Goal: Navigation & Orientation: Find specific page/section

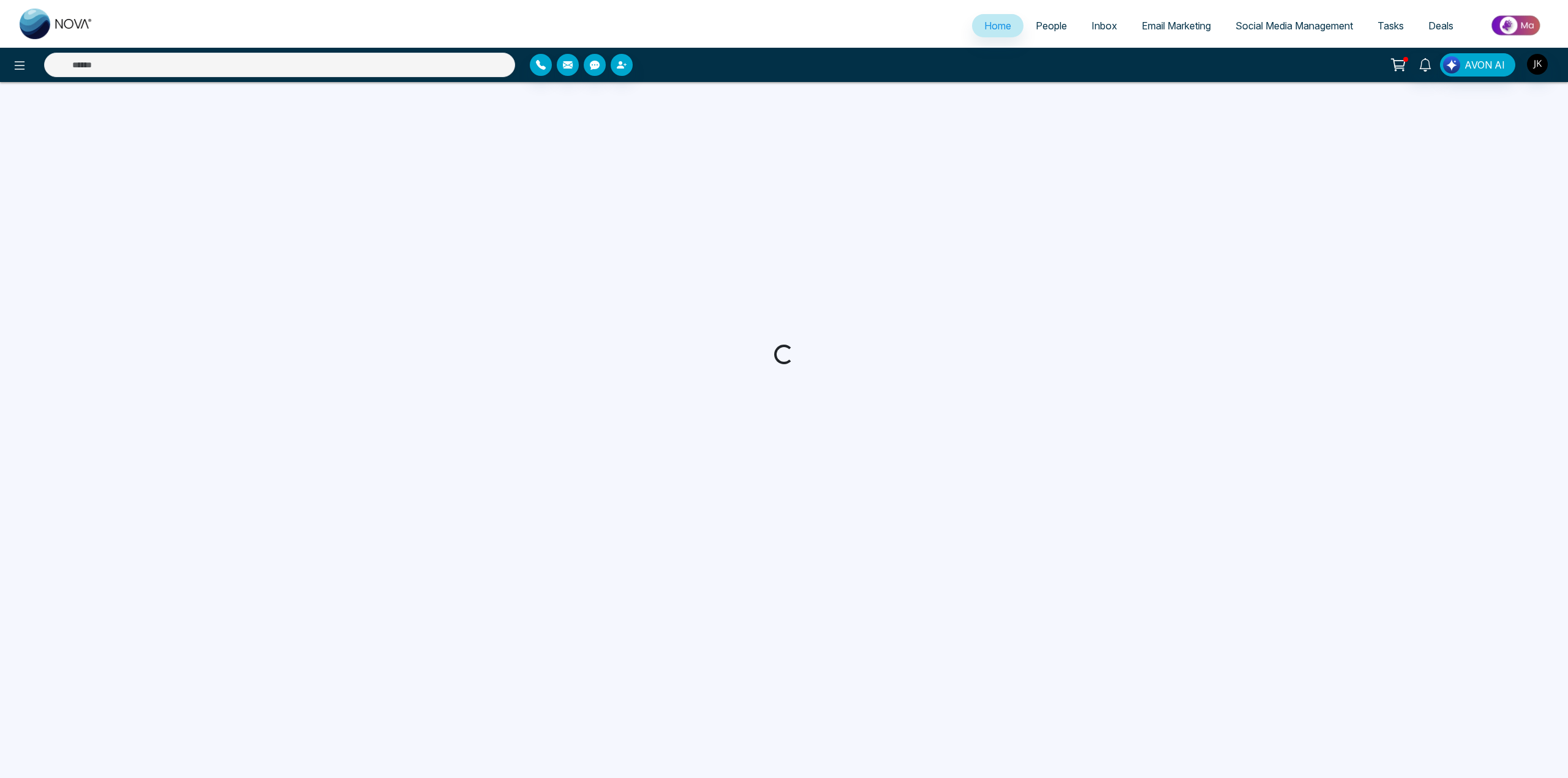
click at [1436, 21] on span "Deals" at bounding box center [1440, 26] width 25 height 13
select select "*"
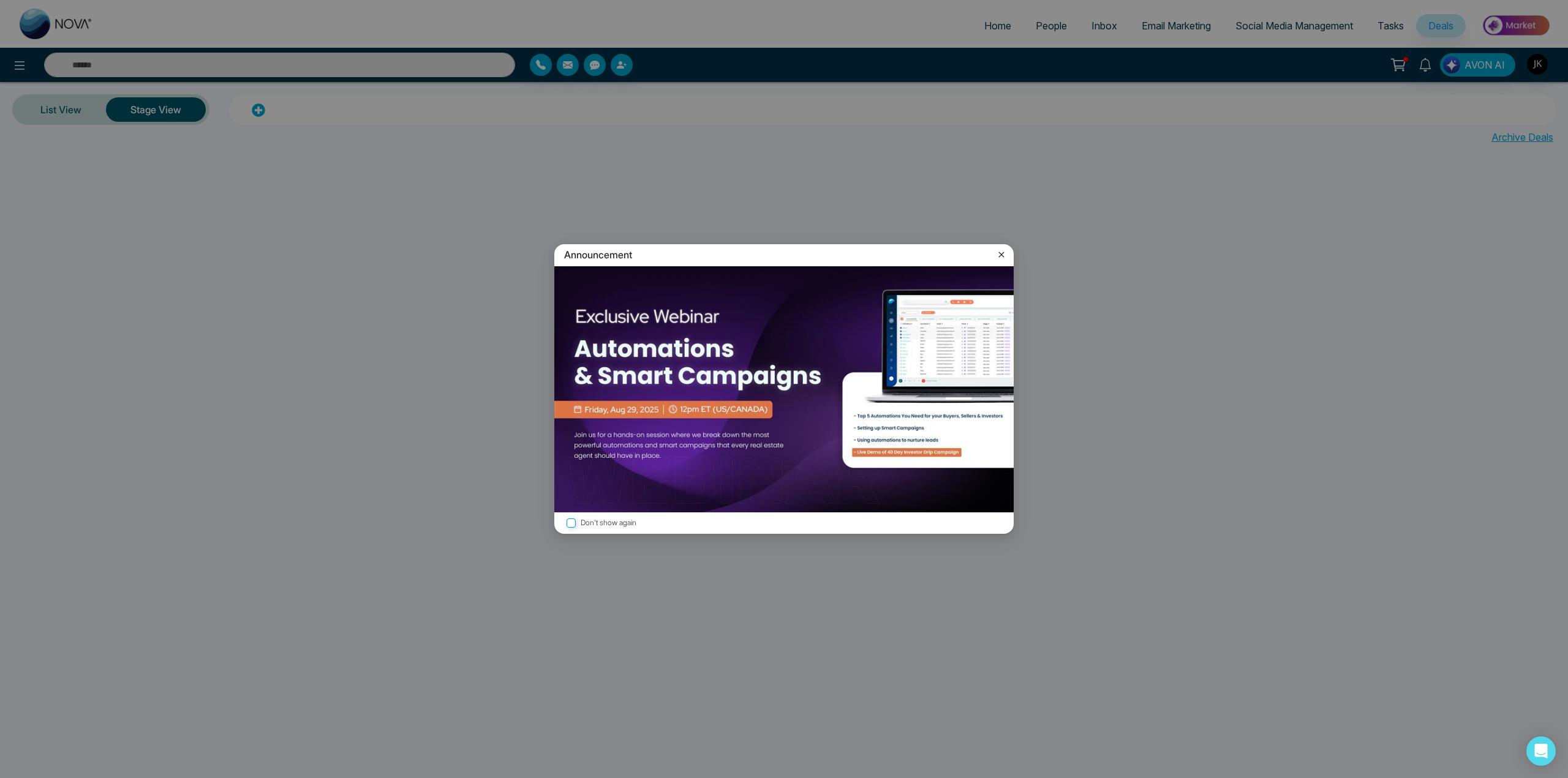
click at [1003, 253] on icon at bounding box center [1001, 254] width 6 height 6
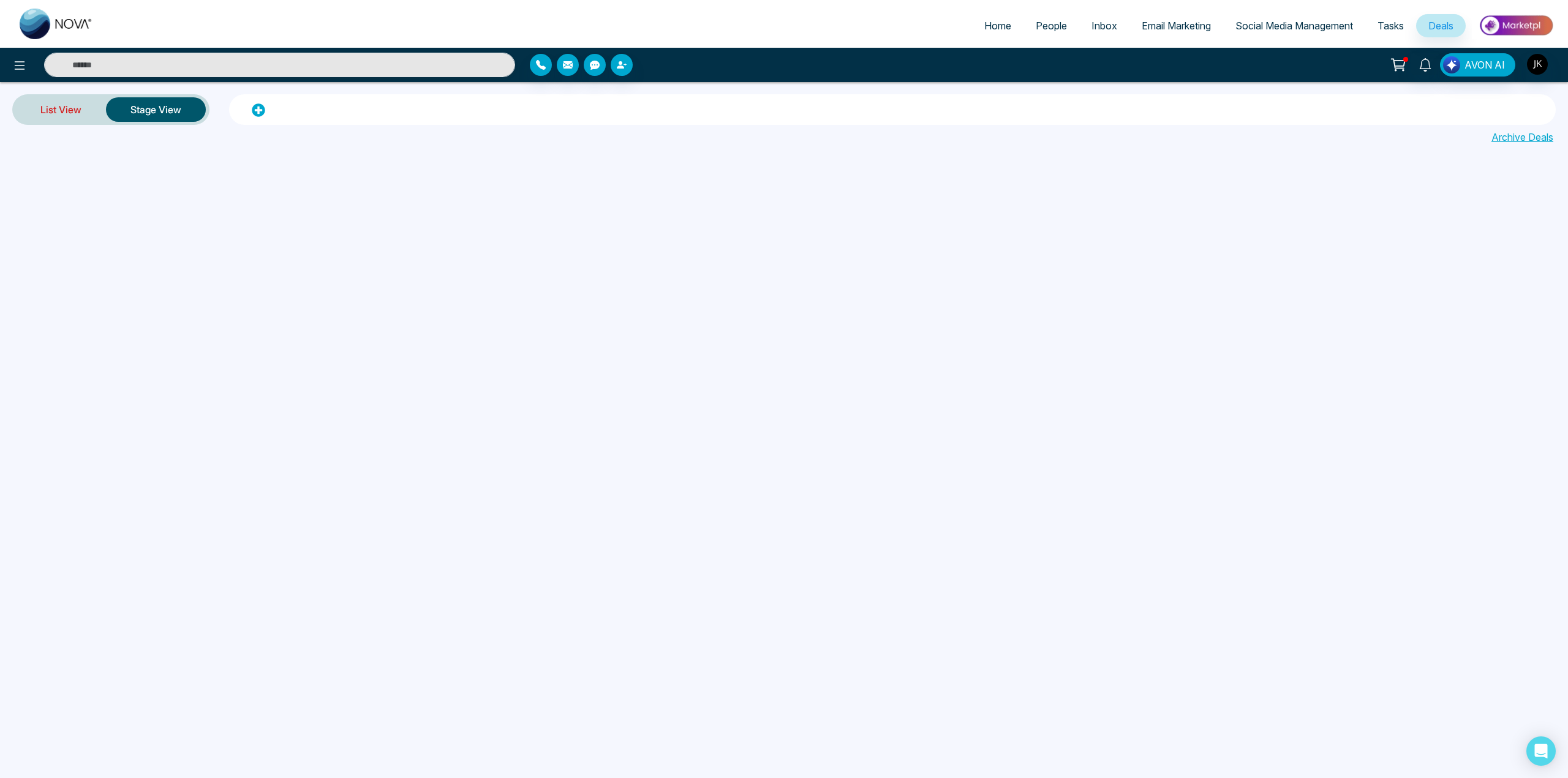
click at [67, 113] on link "List View" at bounding box center [61, 109] width 90 height 29
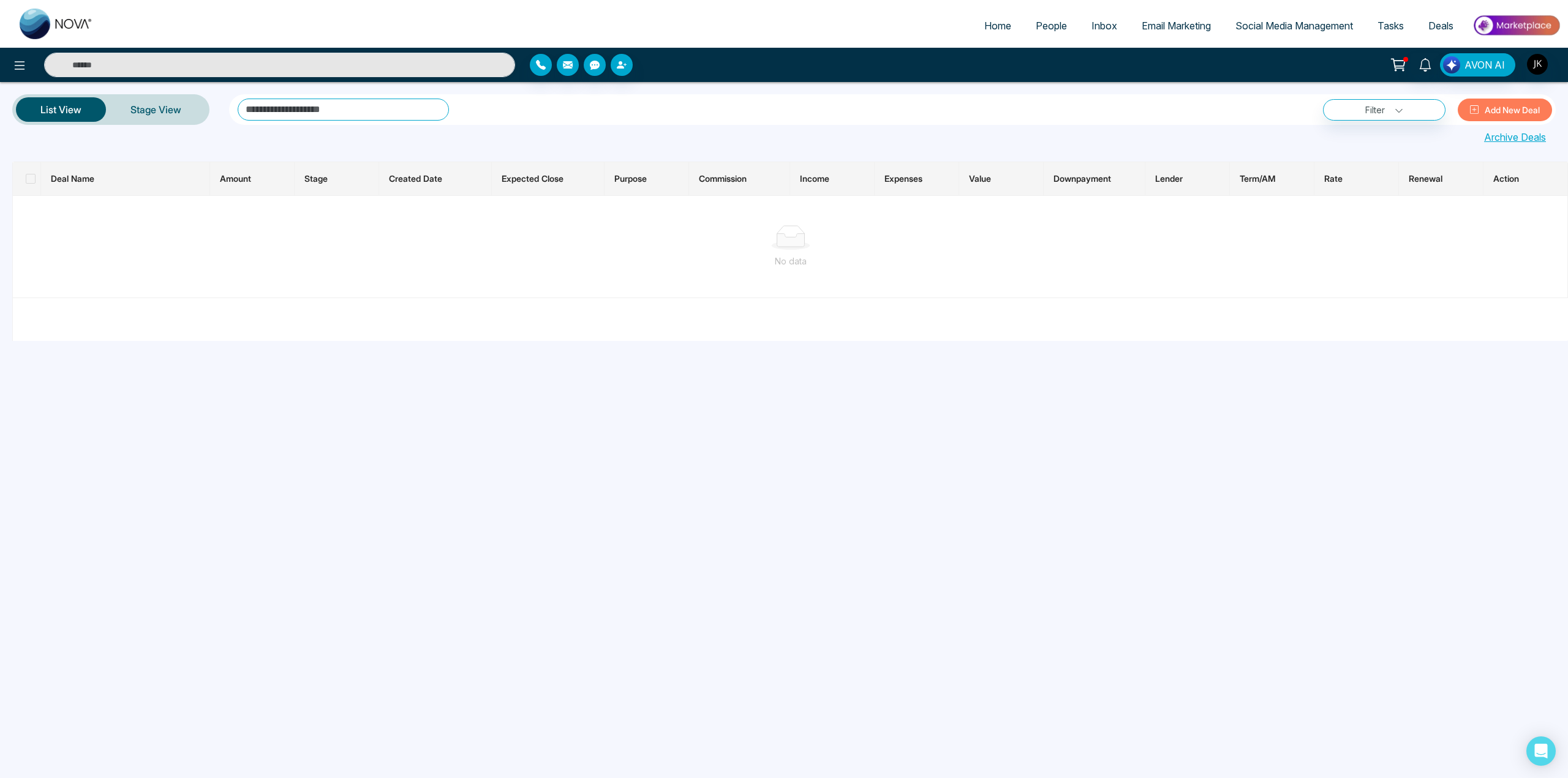
click at [1433, 24] on span "Deals" at bounding box center [1440, 26] width 25 height 13
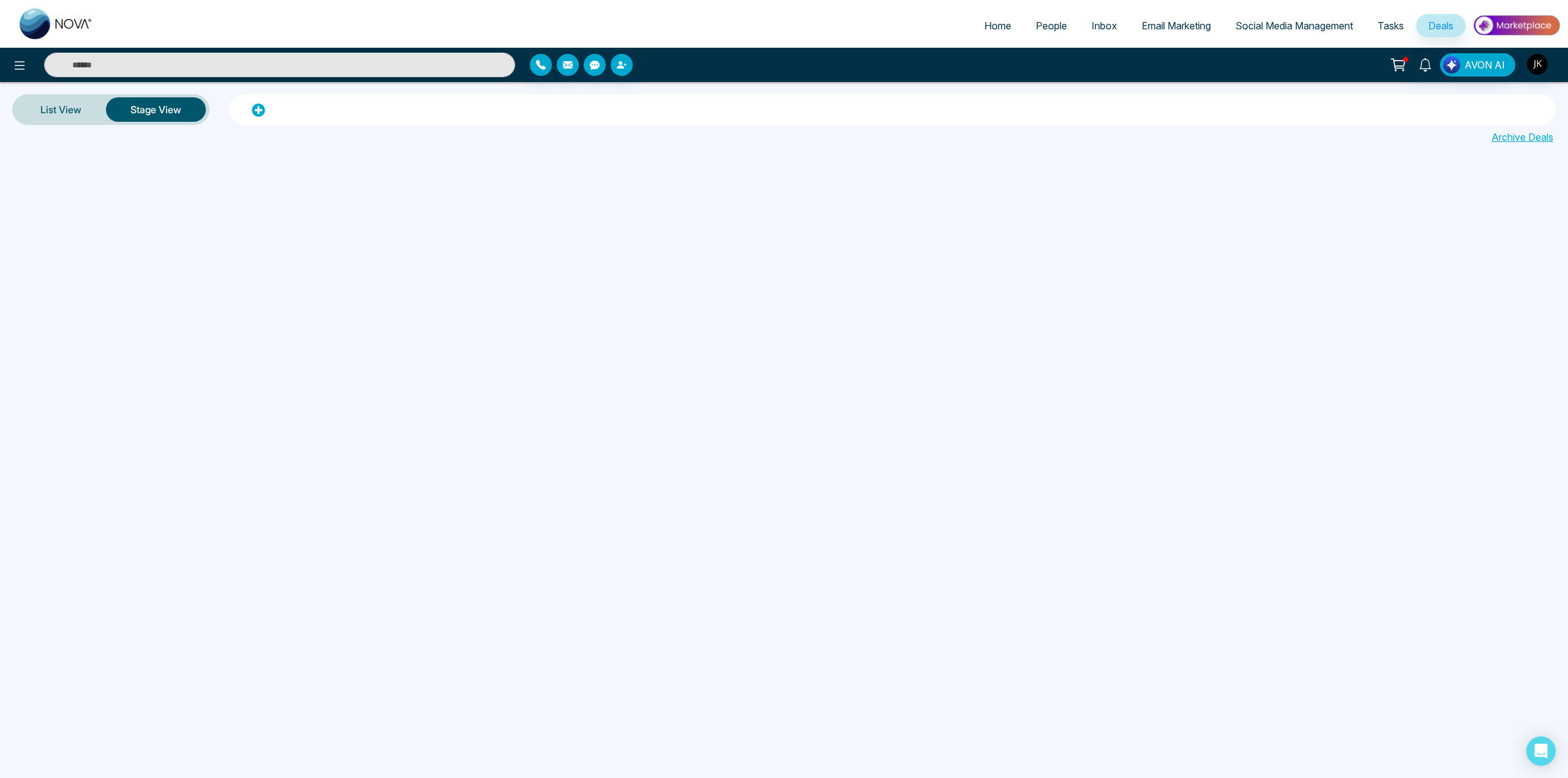
click at [1401, 26] on span "Tasks" at bounding box center [1390, 26] width 26 height 13
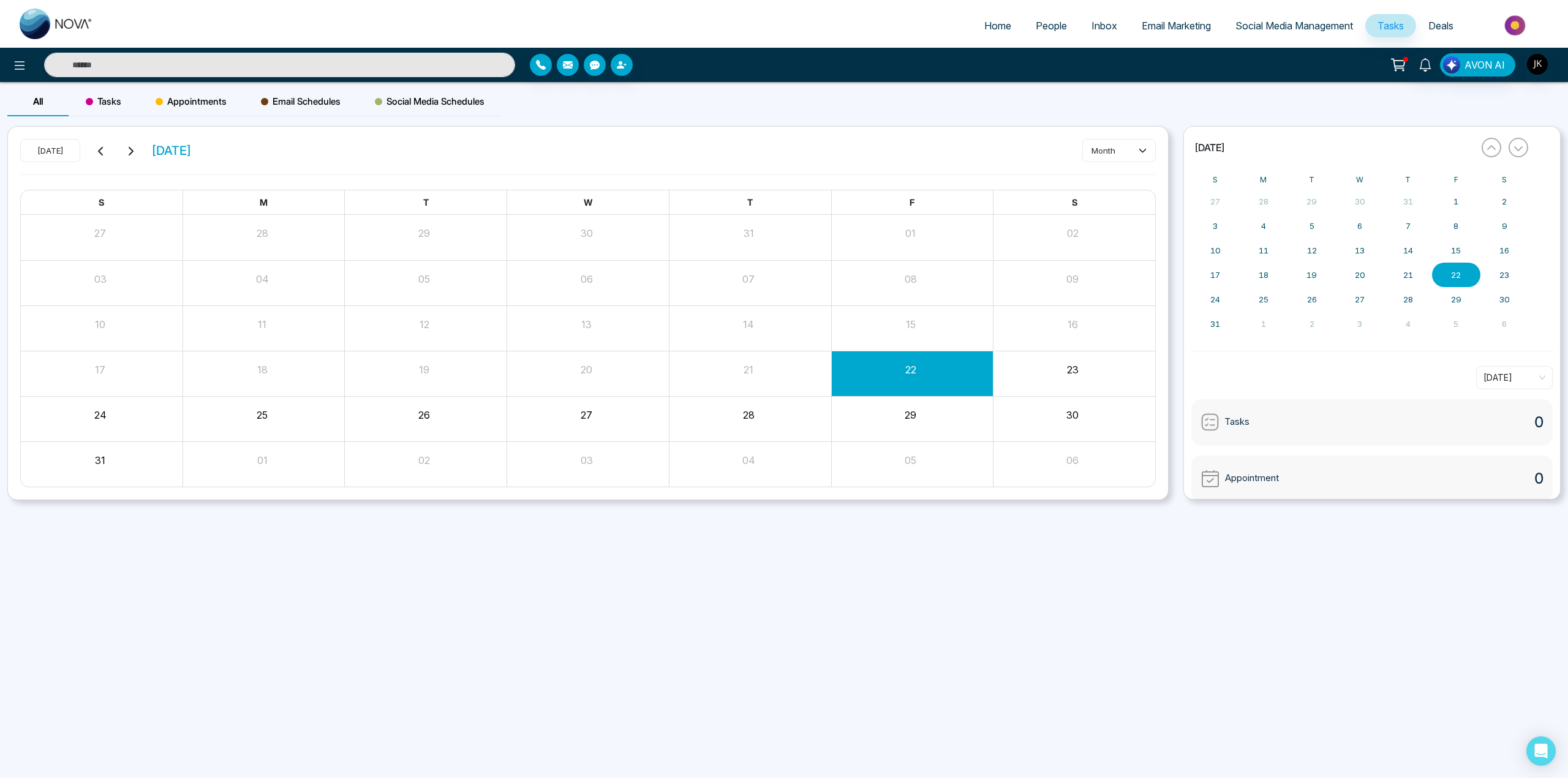
click at [1401, 26] on span "Tasks" at bounding box center [1390, 26] width 26 height 13
click at [1436, 29] on span "Deals" at bounding box center [1440, 26] width 25 height 13
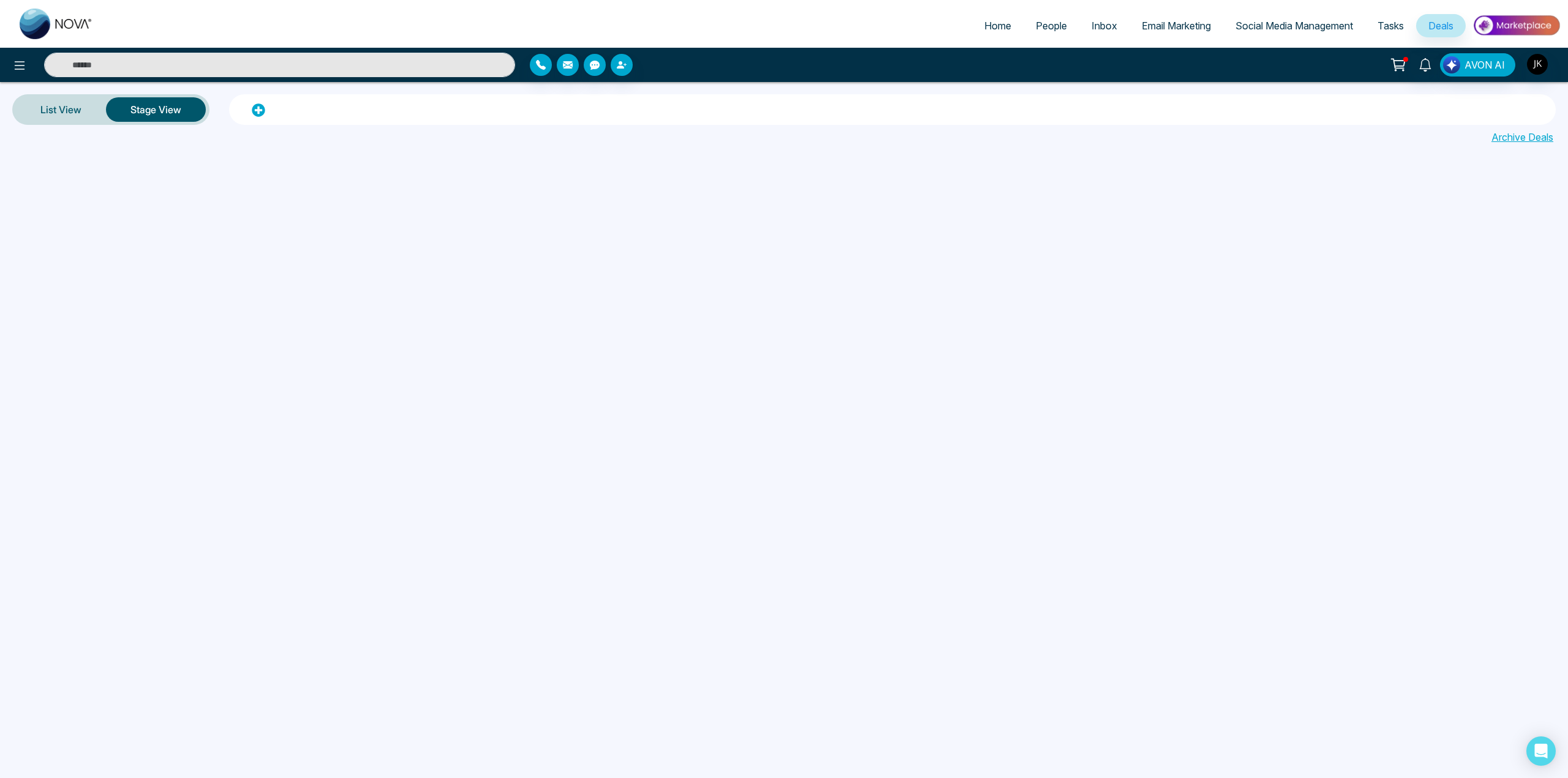
click at [985, 24] on span "Home" at bounding box center [998, 26] width 27 height 13
select select "*"
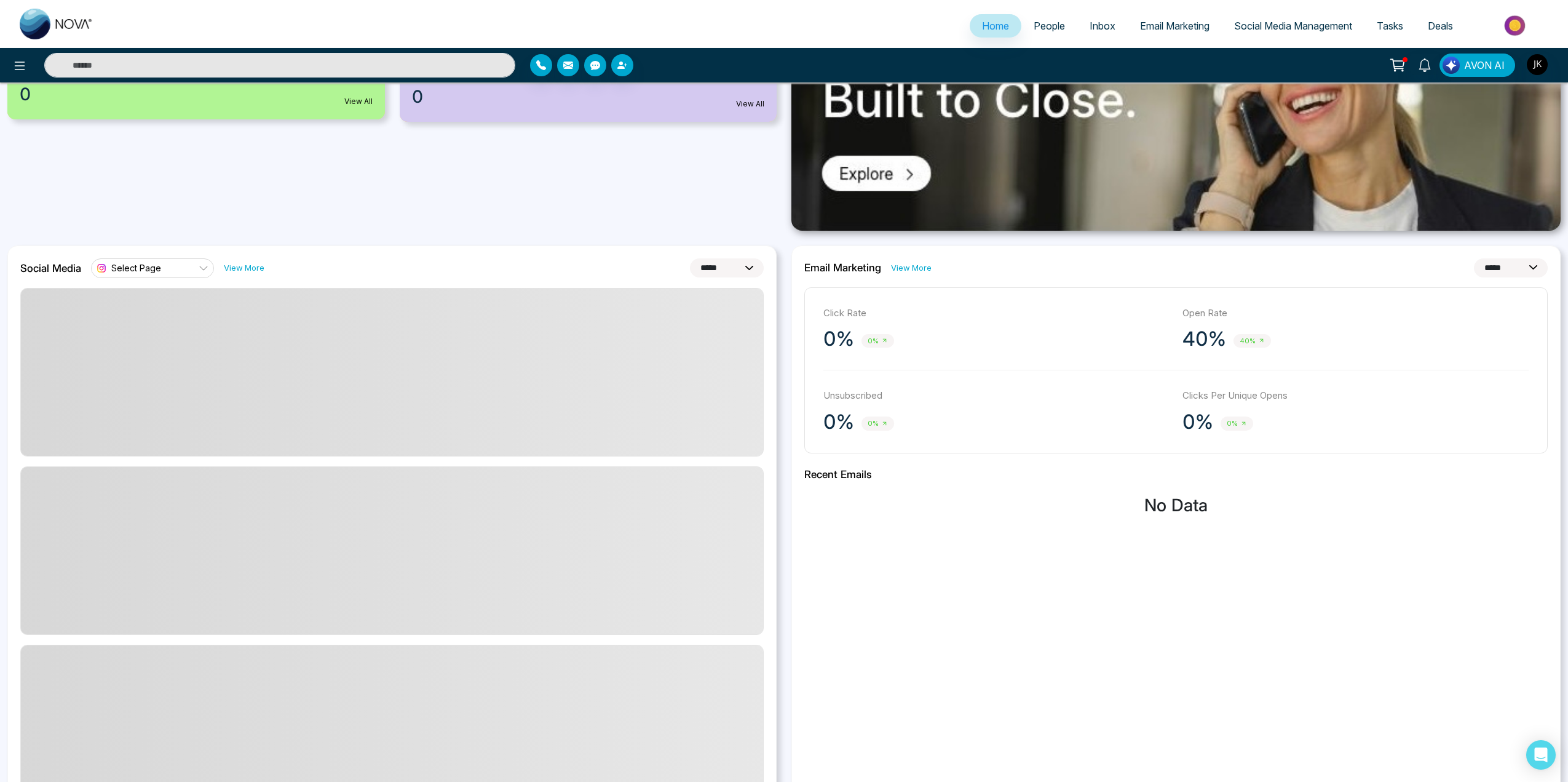
scroll to position [533, 0]
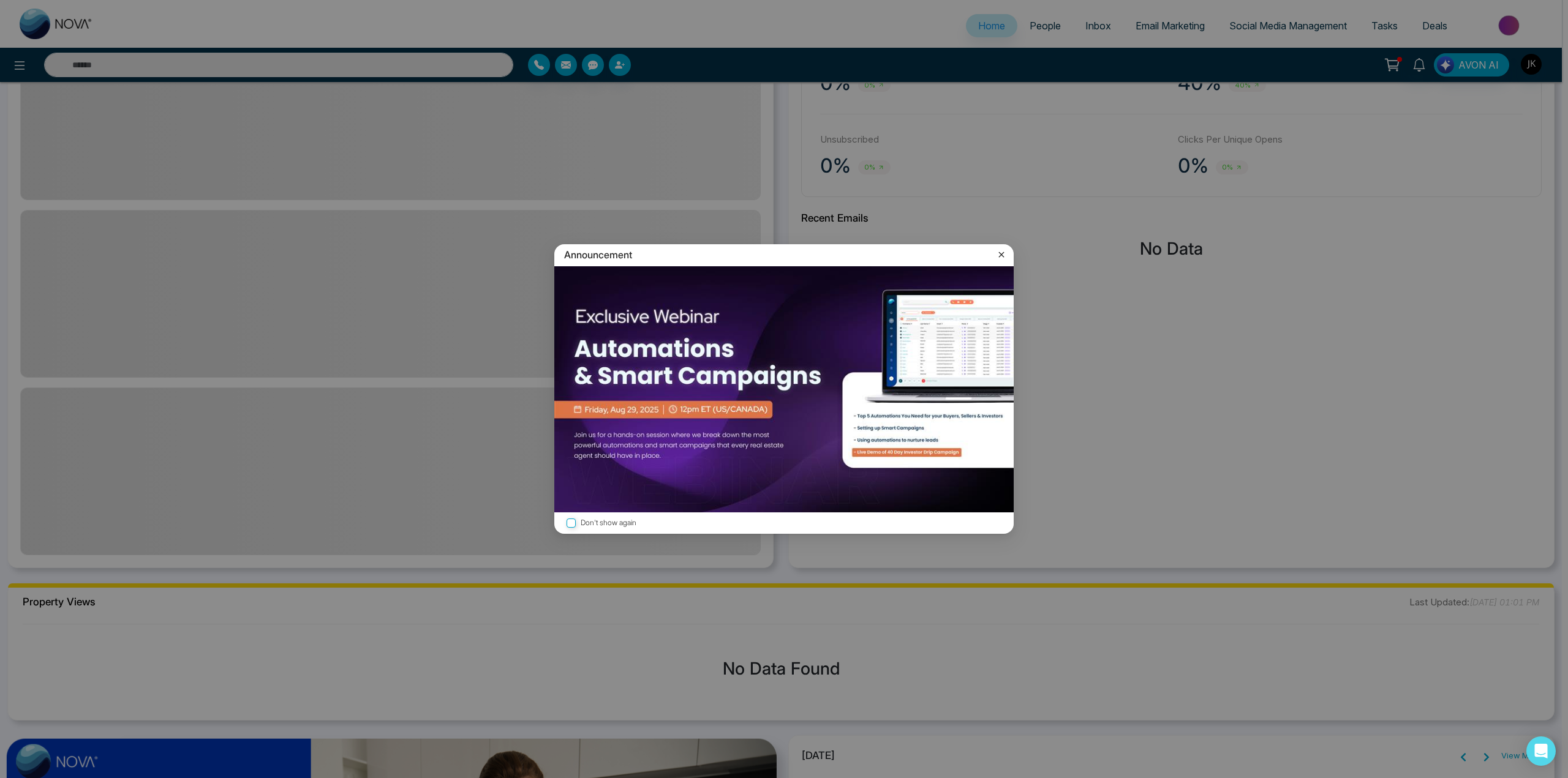
click at [1001, 252] on icon at bounding box center [1001, 255] width 13 height 13
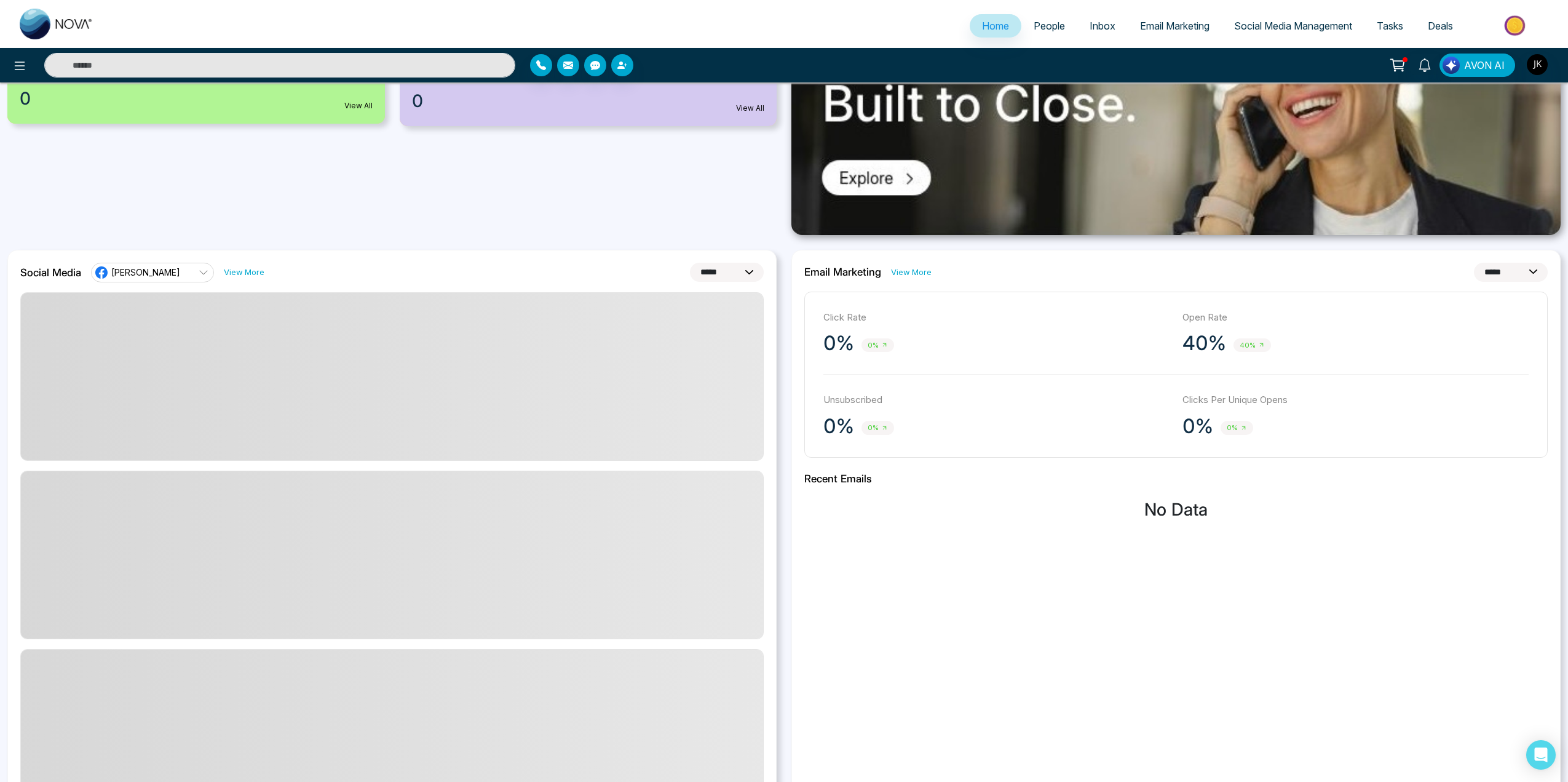
scroll to position [0, 0]
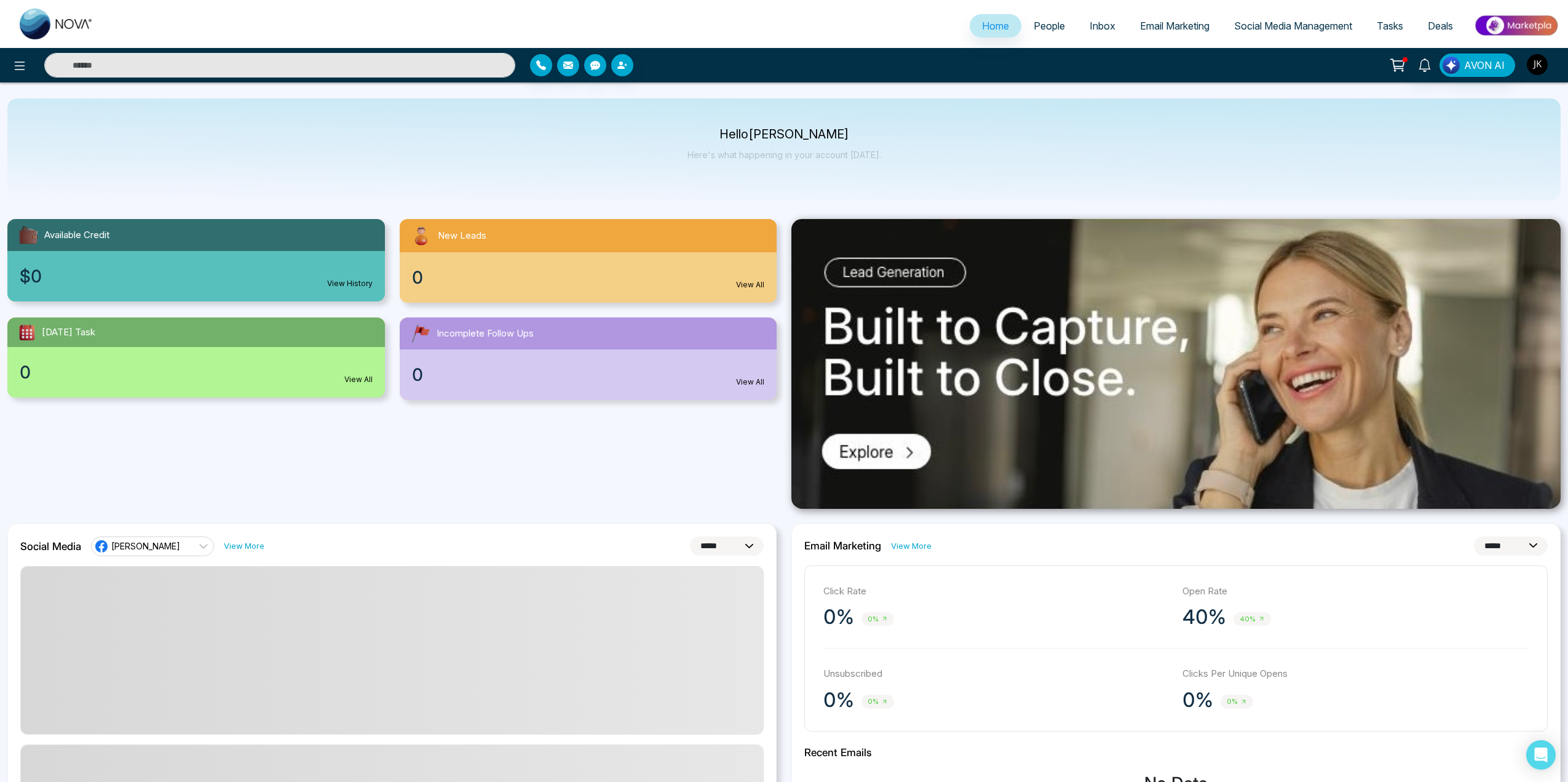
click at [1541, 60] on img "button" at bounding box center [1537, 64] width 21 height 21
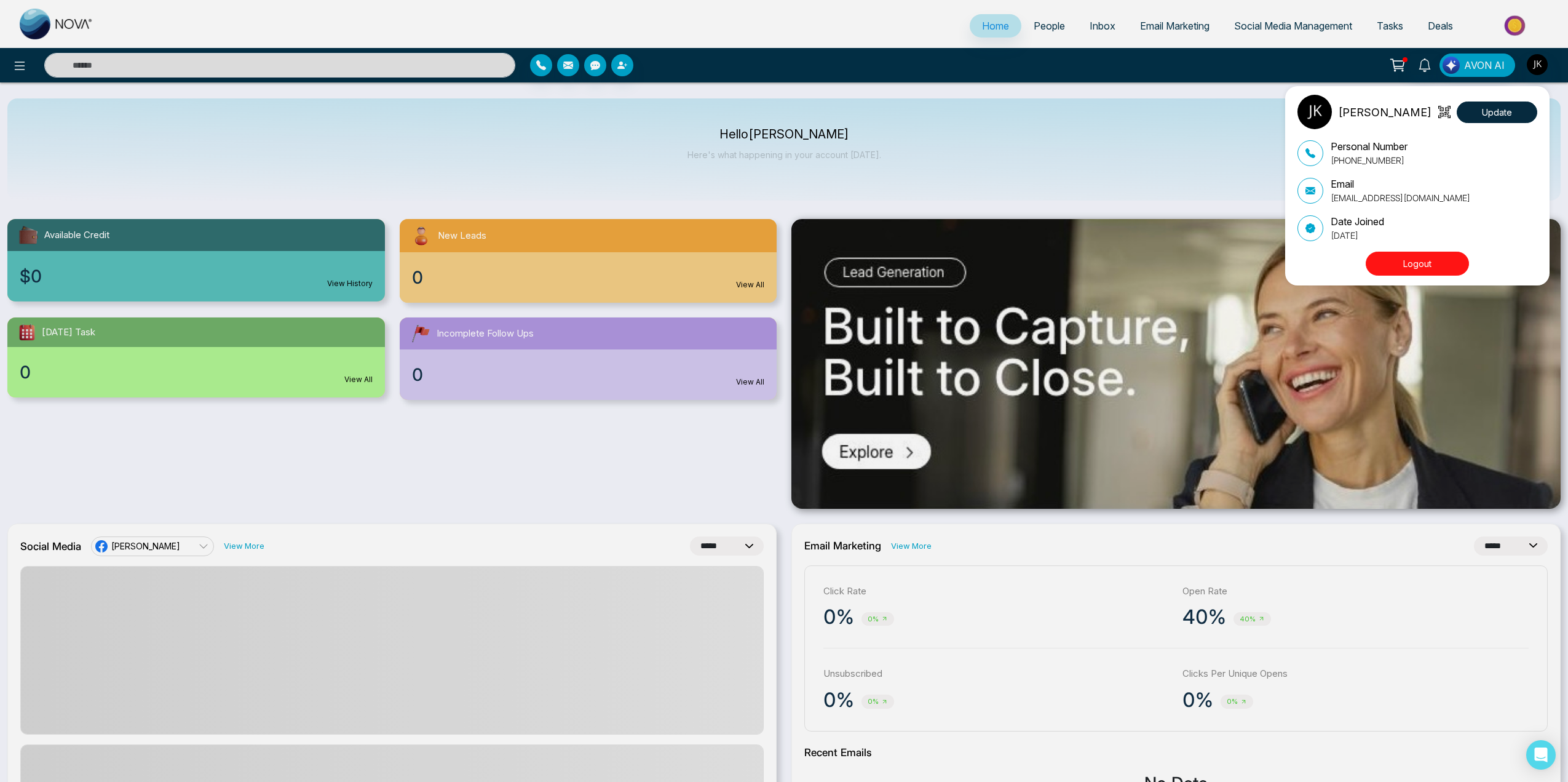
click at [1397, 64] on div "[PERSON_NAME] Update Personal Number [PHONE_NUMBER] Email [EMAIL_ADDRESS][DOMAI…" at bounding box center [784, 391] width 1568 height 782
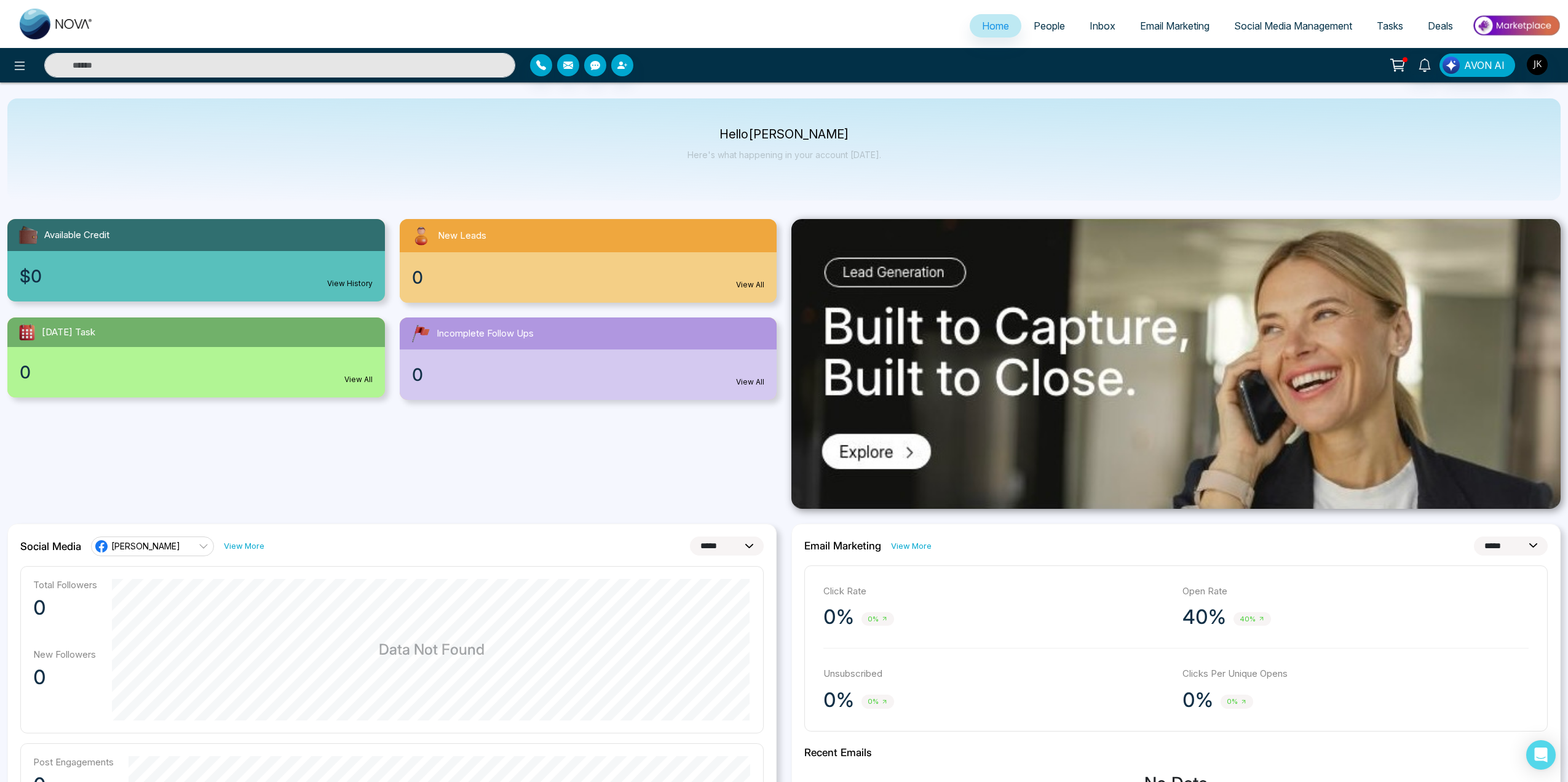
click at [1407, 62] on div at bounding box center [1405, 59] width 5 height 5
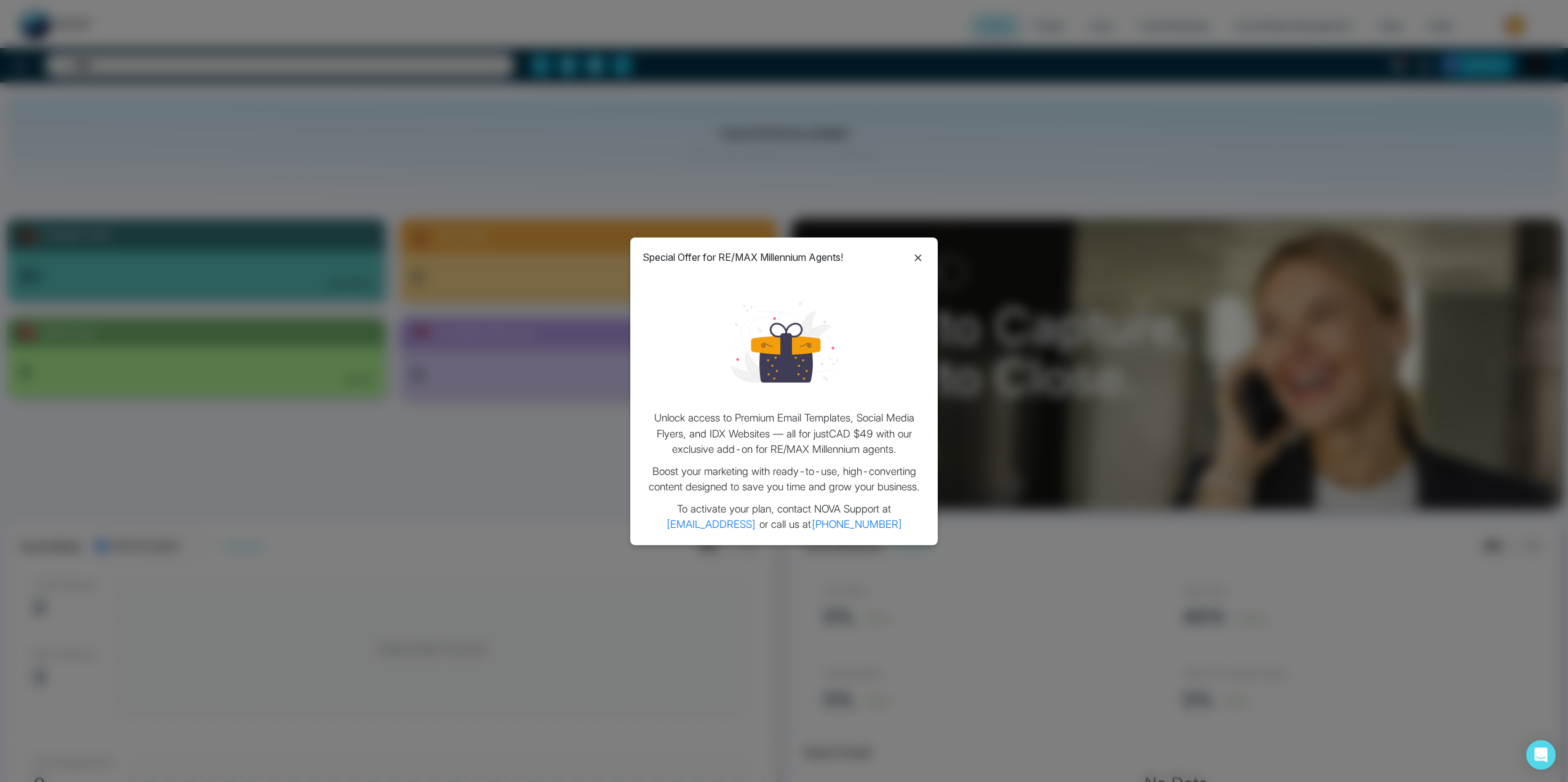
click at [915, 259] on icon at bounding box center [918, 257] width 15 height 15
